Goal: Transaction & Acquisition: Obtain resource

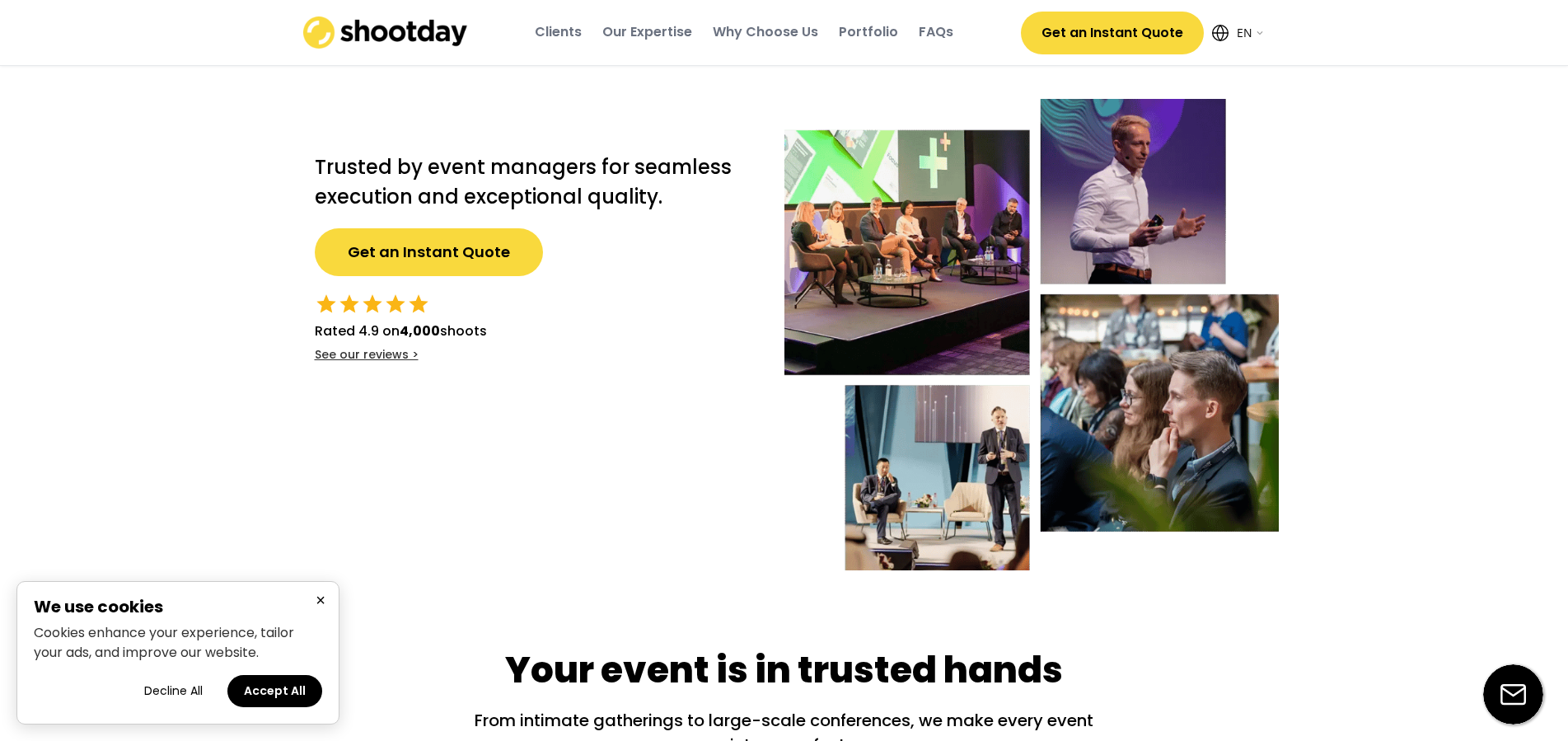
select select ""en""
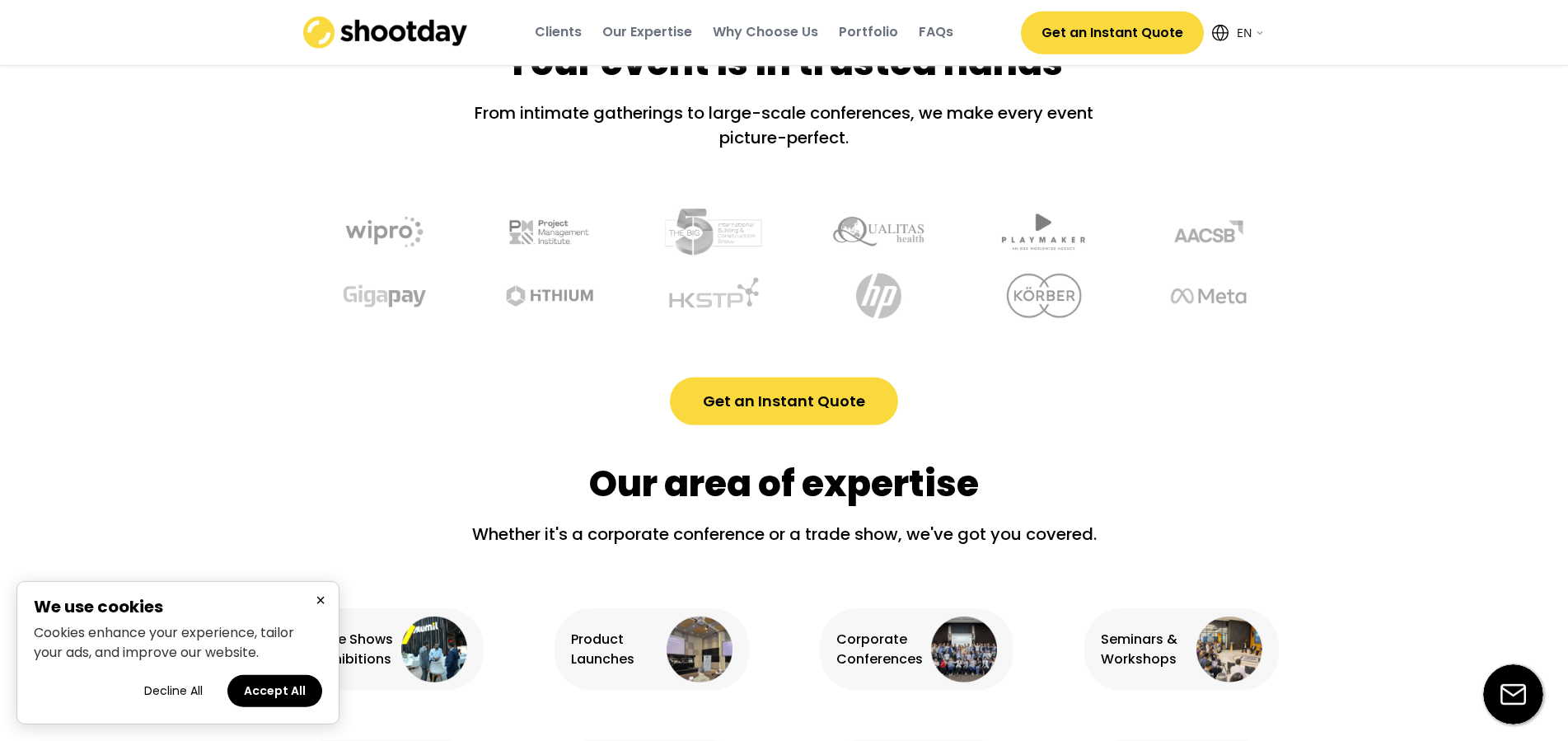
scroll to position [757, 0]
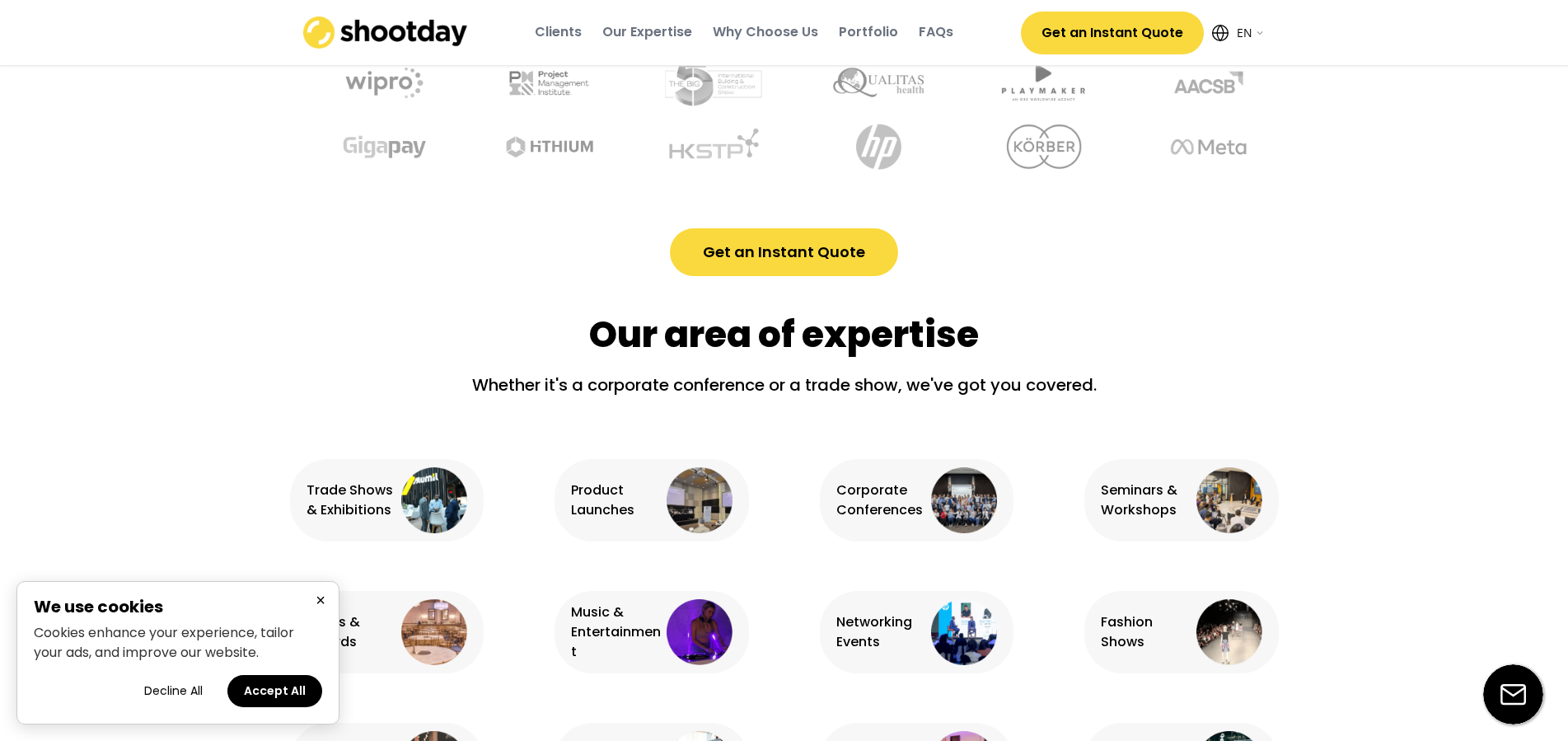
click at [830, 277] on div "Our area of expertise Whether it's a corporate conference or a trade show, we'v…" at bounding box center [784, 574] width 989 height 595
click at [805, 257] on button "Get an Instant Quote" at bounding box center [783, 252] width 228 height 48
